Goal: Information Seeking & Learning: Learn about a topic

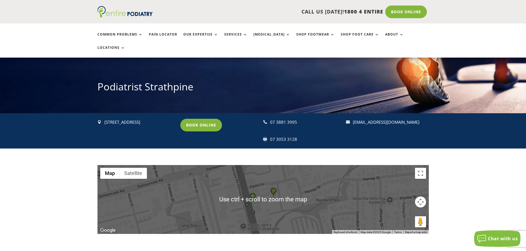
scroll to position [44, 0]
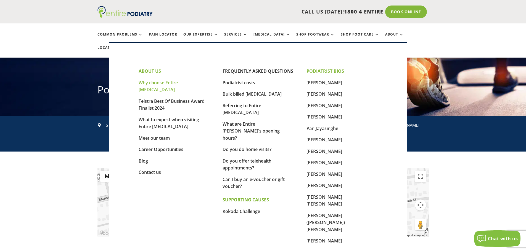
click at [178, 83] on link "Why choose Entire [MEDICAL_DATA]" at bounding box center [157, 86] width 39 height 13
click at [234, 84] on link "Podiatrist costs" at bounding box center [238, 83] width 33 height 6
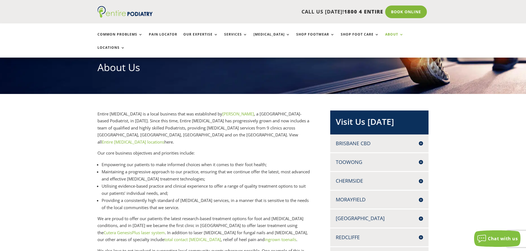
scroll to position [66, 0]
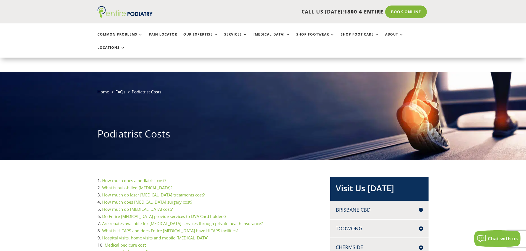
scroll to position [44, 0]
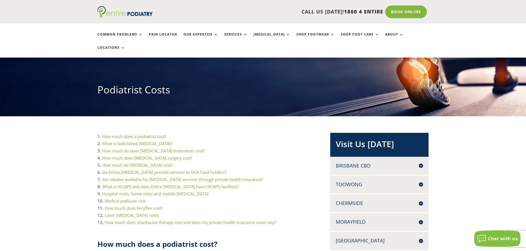
click at [150, 134] on link "How much does a podiatrist cost?" at bounding box center [134, 137] width 64 height 6
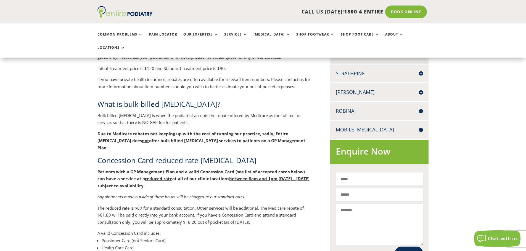
scroll to position [271, 0]
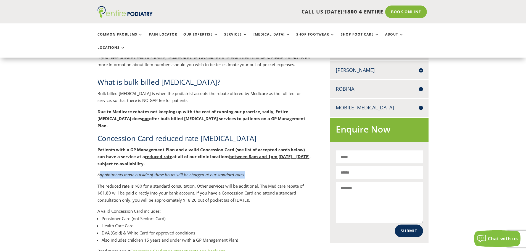
drag, startPoint x: 100, startPoint y: 153, endPoint x: 260, endPoint y: 155, distance: 160.3
click at [260, 172] on p "Appointments made outside of these hours will be charged at our standard rates." at bounding box center [204, 177] width 215 height 11
click at [265, 172] on p "Appointments made outside of these hours will be charged at our standard rates." at bounding box center [204, 177] width 215 height 11
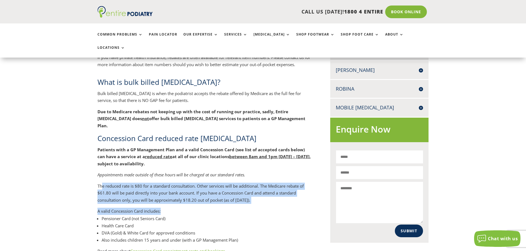
drag, startPoint x: 102, startPoint y: 166, endPoint x: 284, endPoint y: 190, distance: 183.9
click at [284, 190] on div "What is bulk billed [MEDICAL_DATA]? Bulk billed [MEDICAL_DATA] is when the podi…" at bounding box center [204, 203] width 215 height 252
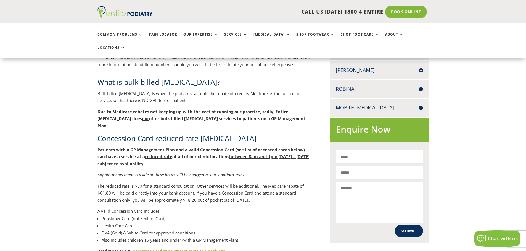
click at [284, 215] on li "Pensioner Card (not Seniors Card)" at bounding box center [207, 218] width 210 height 7
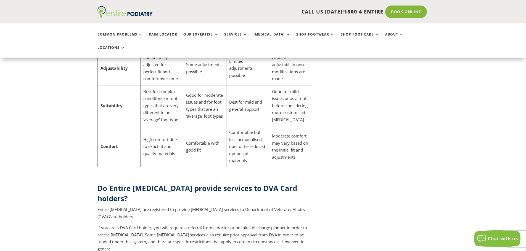
scroll to position [1838, 0]
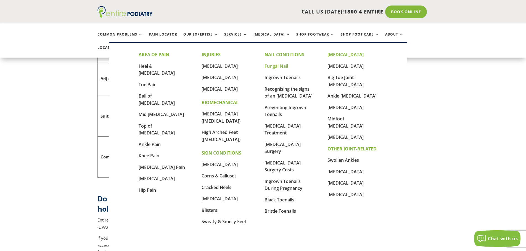
click at [277, 67] on link "Fungal Nail" at bounding box center [275, 66] width 23 height 6
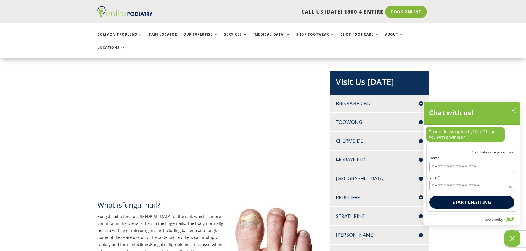
scroll to position [102, 0]
